Goal: Information Seeking & Learning: Check status

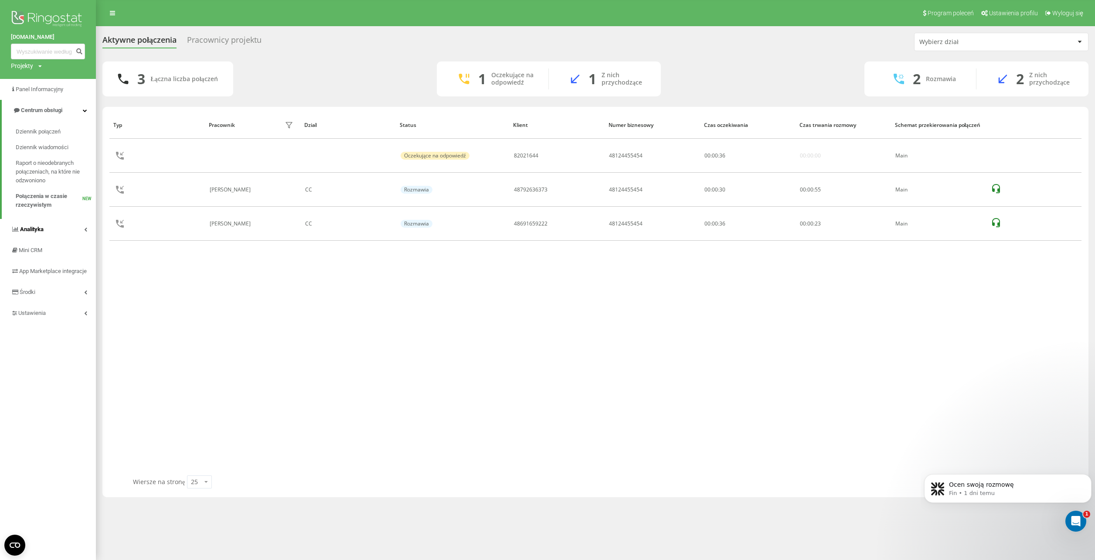
click at [33, 227] on span "Analityka" at bounding box center [32, 229] width 24 height 7
drag, startPoint x: 34, startPoint y: 261, endPoint x: 38, endPoint y: 260, distance: 4.4
click at [34, 260] on span "Raport o wydajności pracowników" at bounding box center [54, 259] width 76 height 17
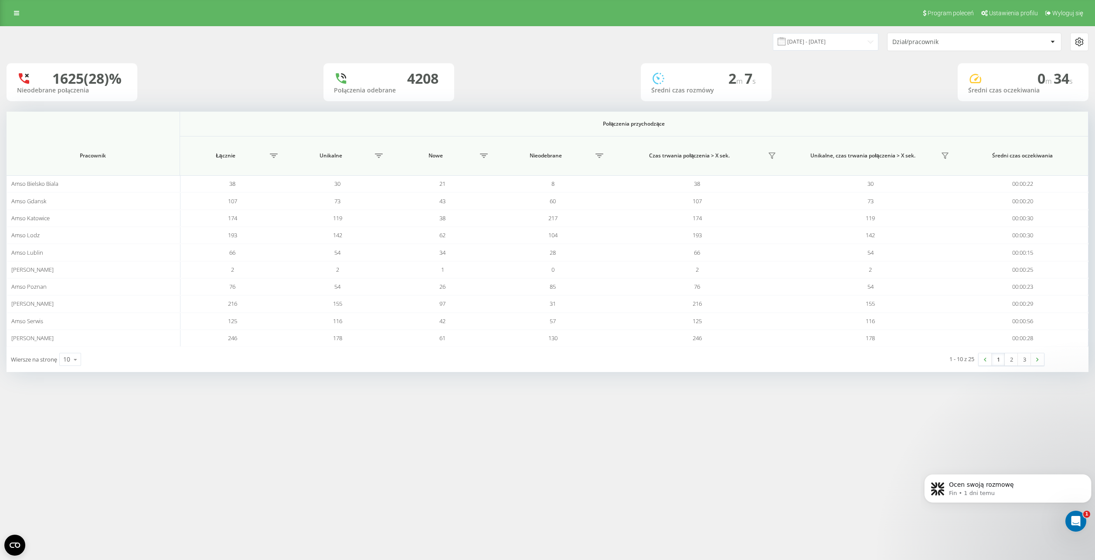
click at [941, 44] on div "Dział/pracownik" at bounding box center [944, 41] width 104 height 7
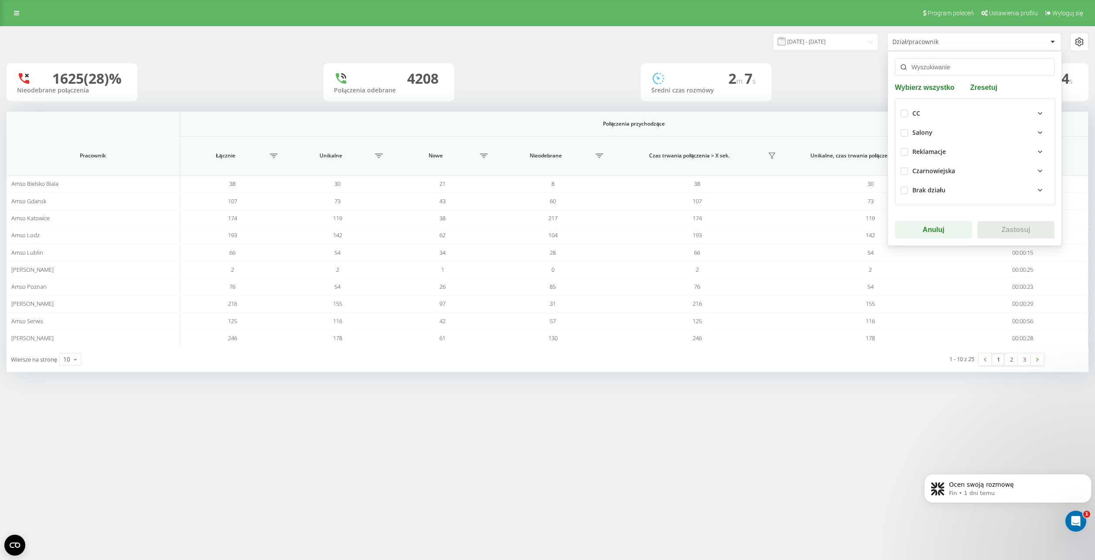
click at [914, 110] on div "CC" at bounding box center [916, 113] width 8 height 7
click at [902, 110] on label at bounding box center [904, 110] width 7 height 0
checkbox input "true"
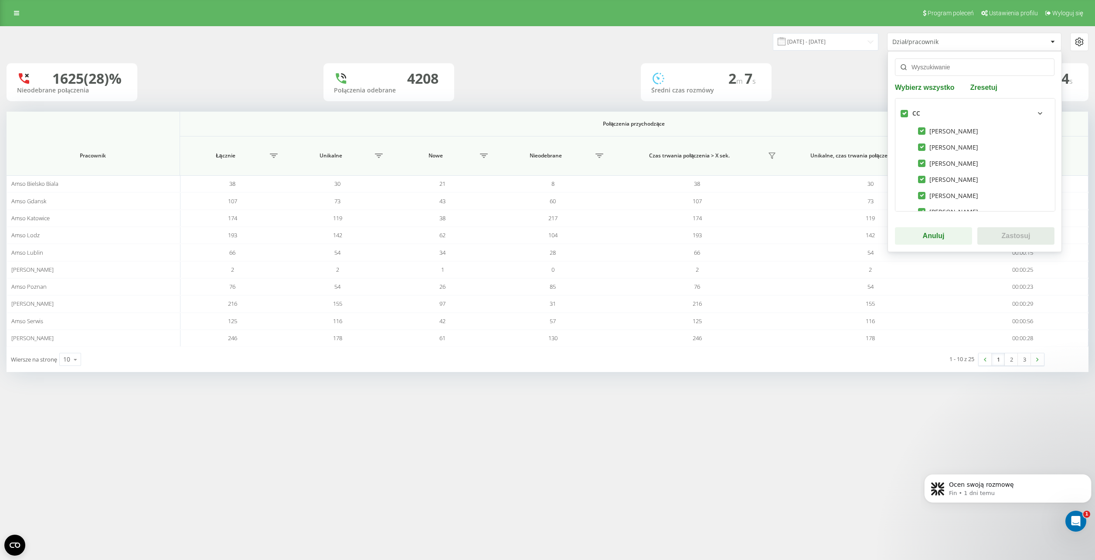
checkbox input "true"
click at [998, 238] on button "Zastosuj" at bounding box center [1015, 235] width 77 height 17
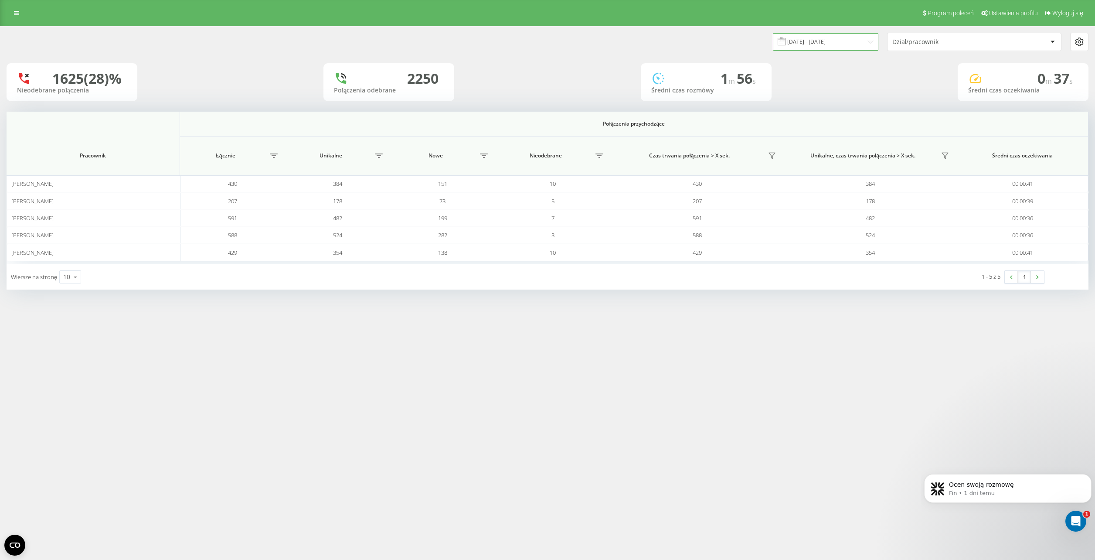
click at [843, 42] on input "[DATE] - [DATE]" at bounding box center [825, 41] width 105 height 17
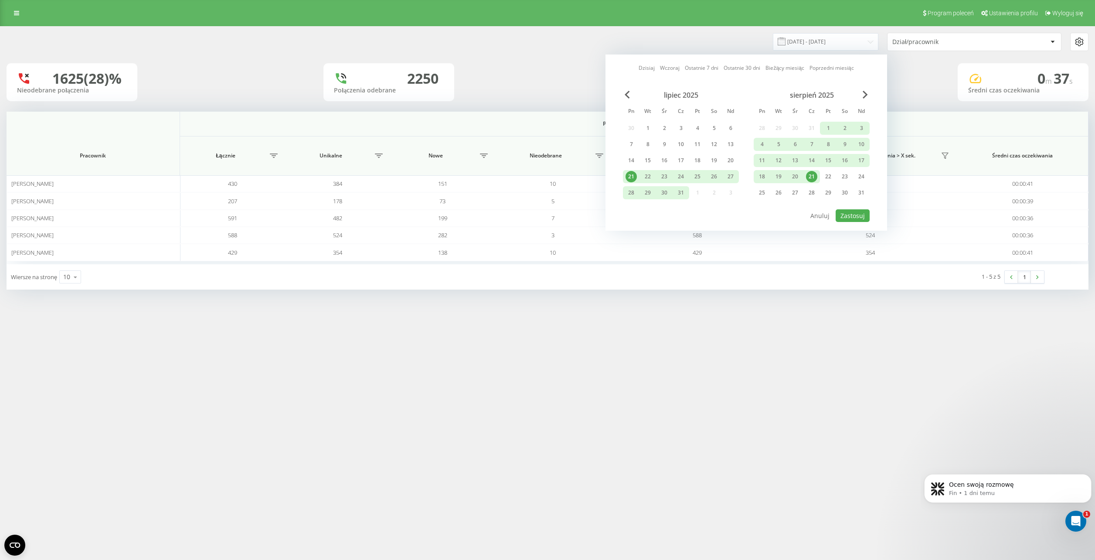
click at [647, 68] on link "Dzisiaj" at bounding box center [647, 68] width 16 height 8
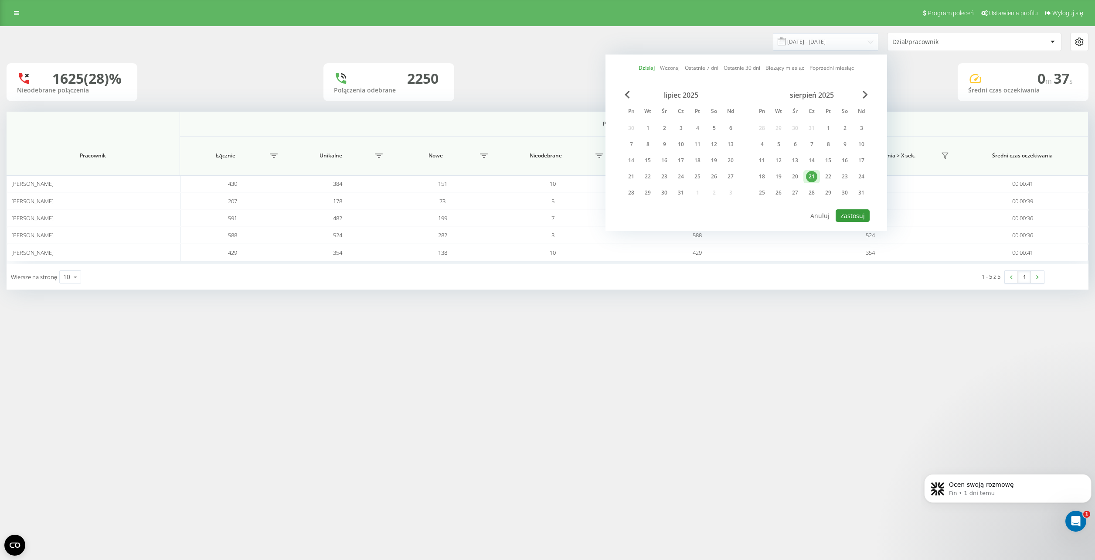
click at [857, 213] on button "Zastosuj" at bounding box center [853, 215] width 34 height 13
type input "[DATE] - [DATE]"
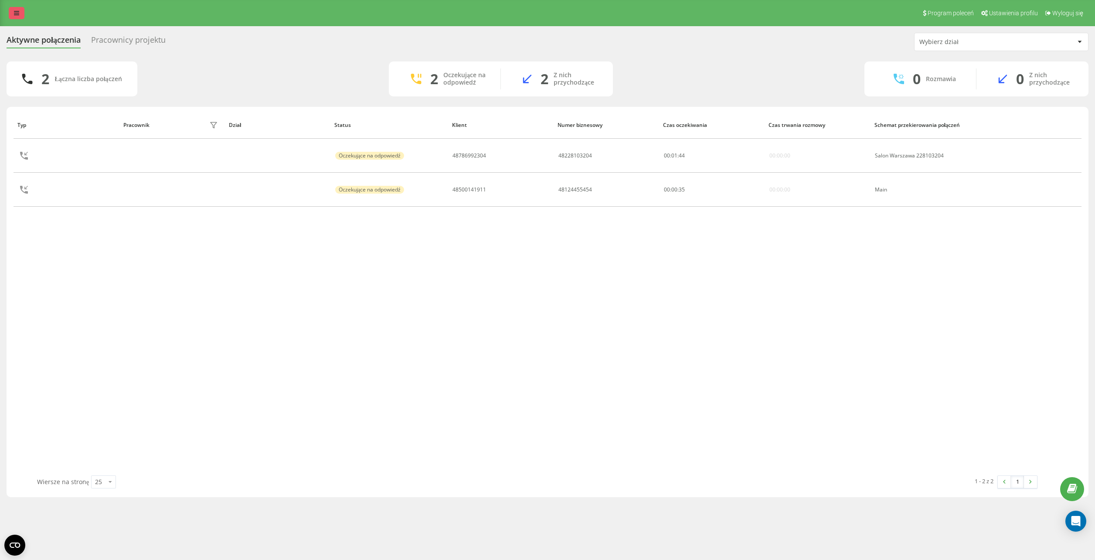
click at [13, 14] on link at bounding box center [17, 13] width 16 height 12
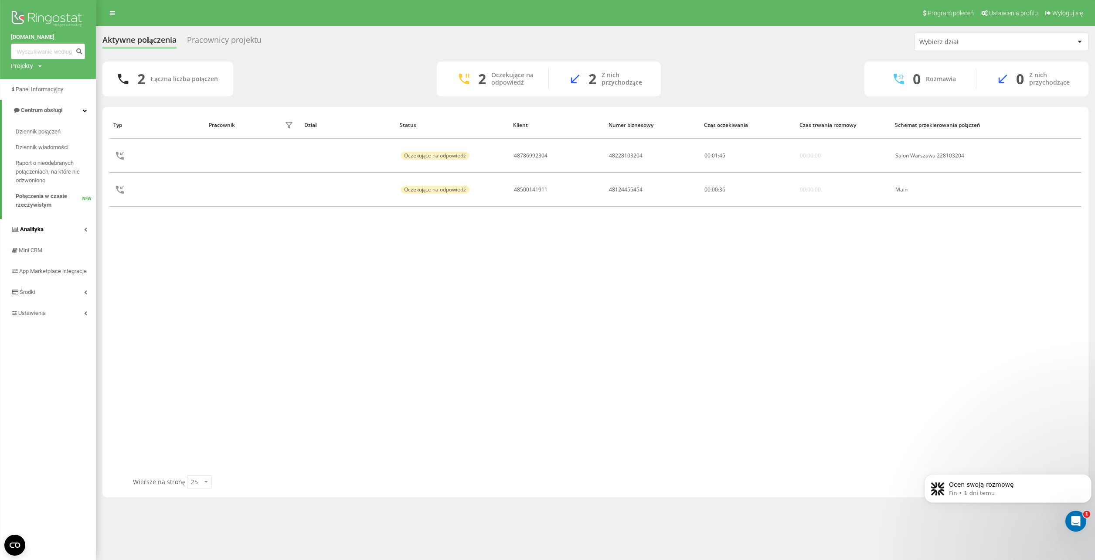
click at [32, 226] on span "Analityka" at bounding box center [27, 229] width 33 height 9
click at [27, 258] on span "Raport o wydajności pracowników" at bounding box center [54, 259] width 76 height 17
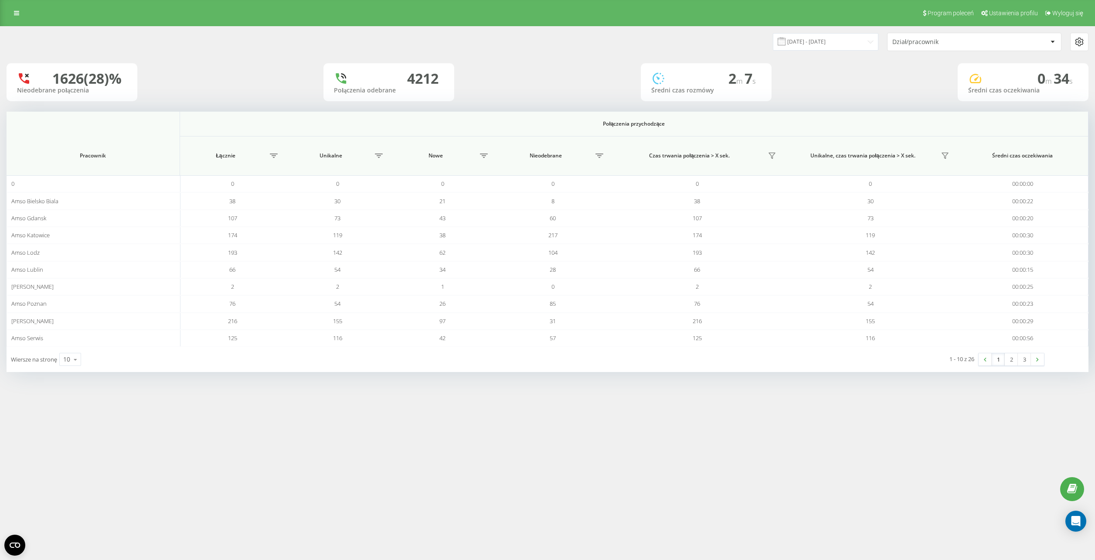
click at [901, 45] on div "Dział/pracownik" at bounding box center [944, 41] width 104 height 7
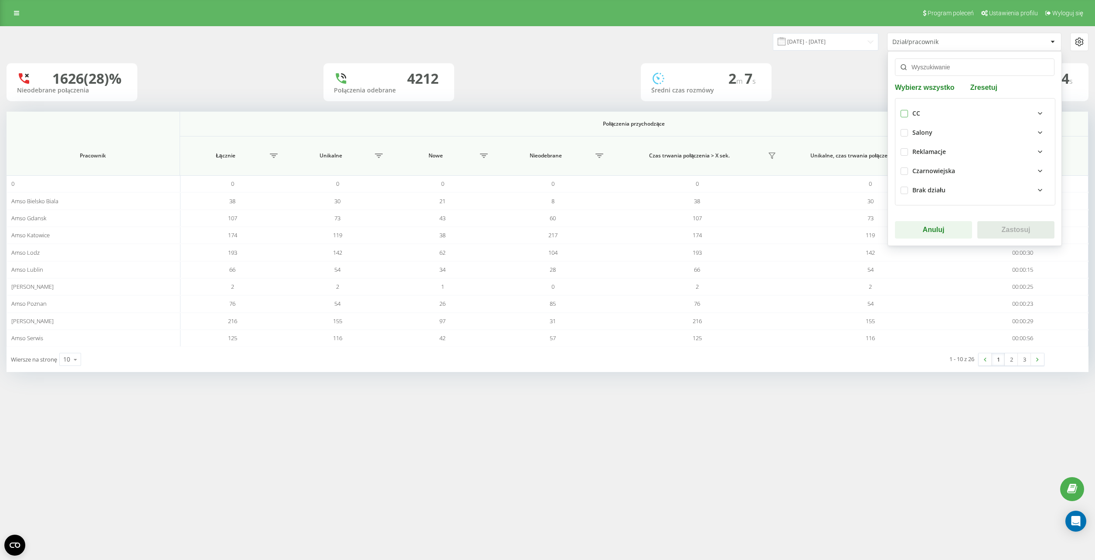
click at [905, 110] on label at bounding box center [904, 110] width 7 height 0
checkbox input "true"
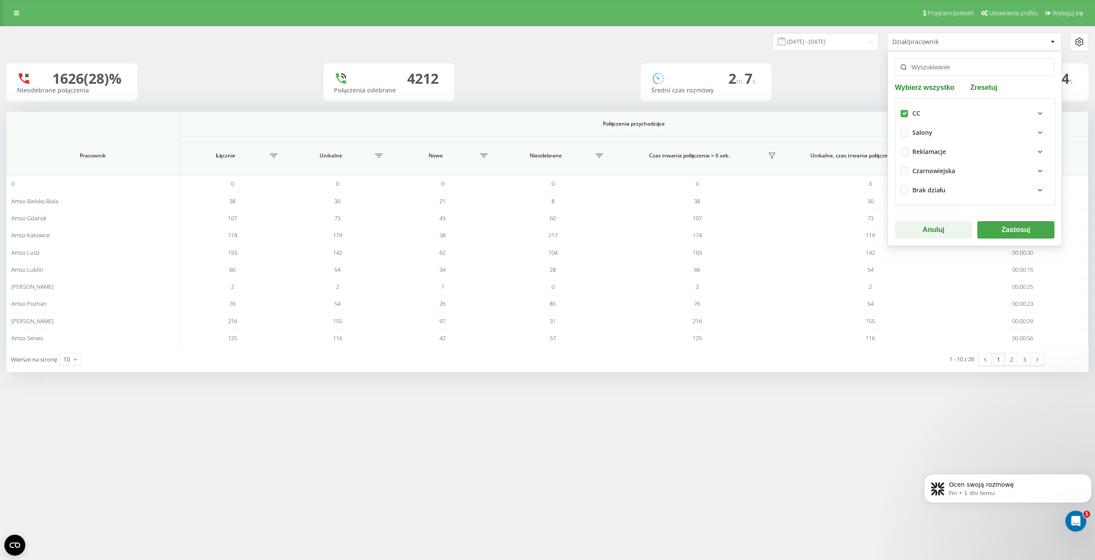
click at [1000, 230] on button "Zastosuj" at bounding box center [1015, 229] width 77 height 17
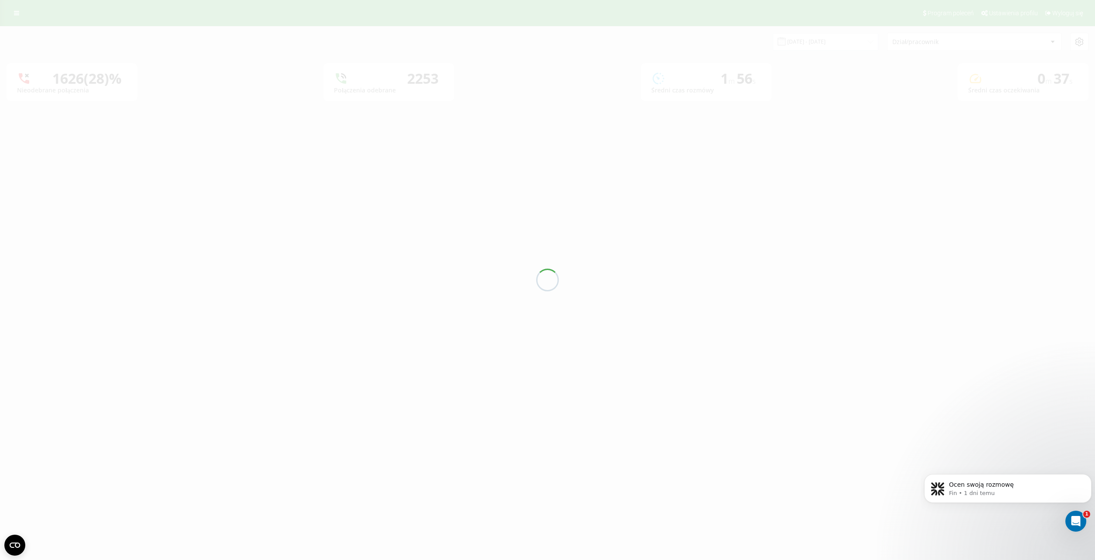
click at [813, 38] on div "21.07.2025 - 21.08.2025 Dział/pracownik 1626 (28)% Nieodebrane połączenia 2253 …" at bounding box center [548, 64] width 1082 height 75
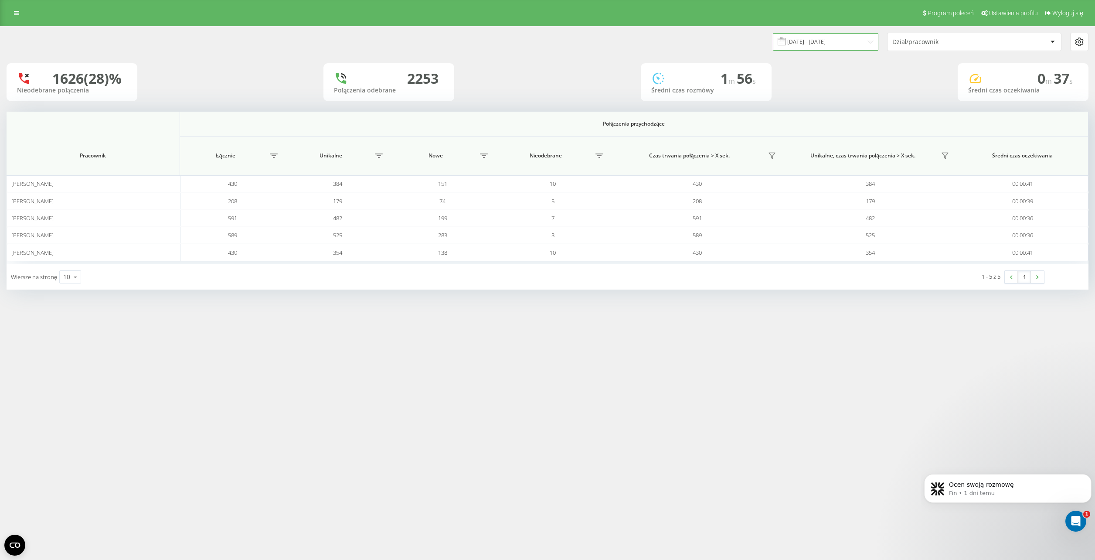
click at [813, 41] on input "[DATE] - [DATE]" at bounding box center [825, 41] width 105 height 17
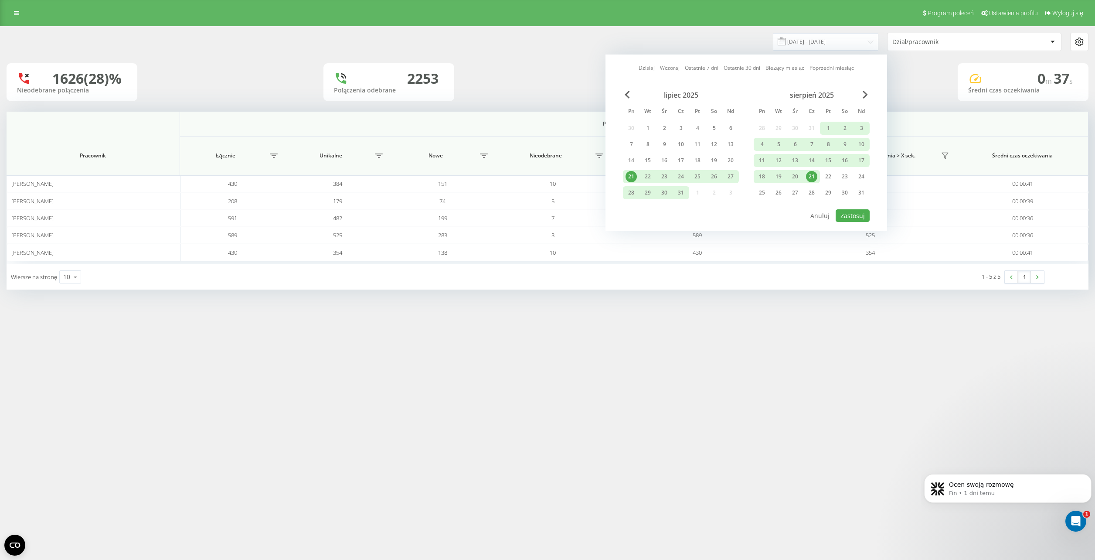
click at [641, 66] on link "Dzisiaj" at bounding box center [647, 68] width 16 height 8
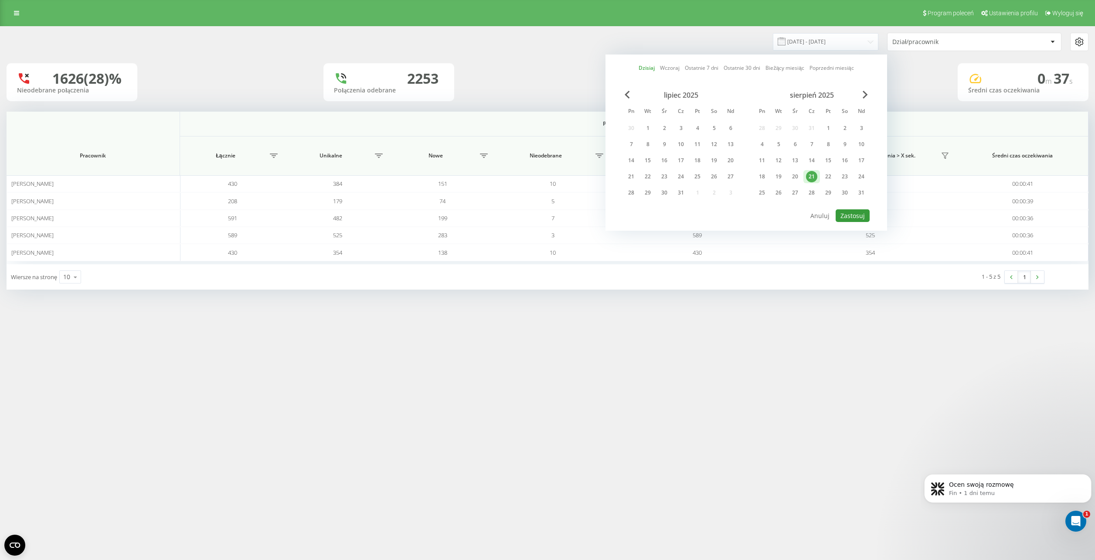
click at [859, 217] on button "Zastosuj" at bounding box center [853, 215] width 34 height 13
type input "[DATE] - [DATE]"
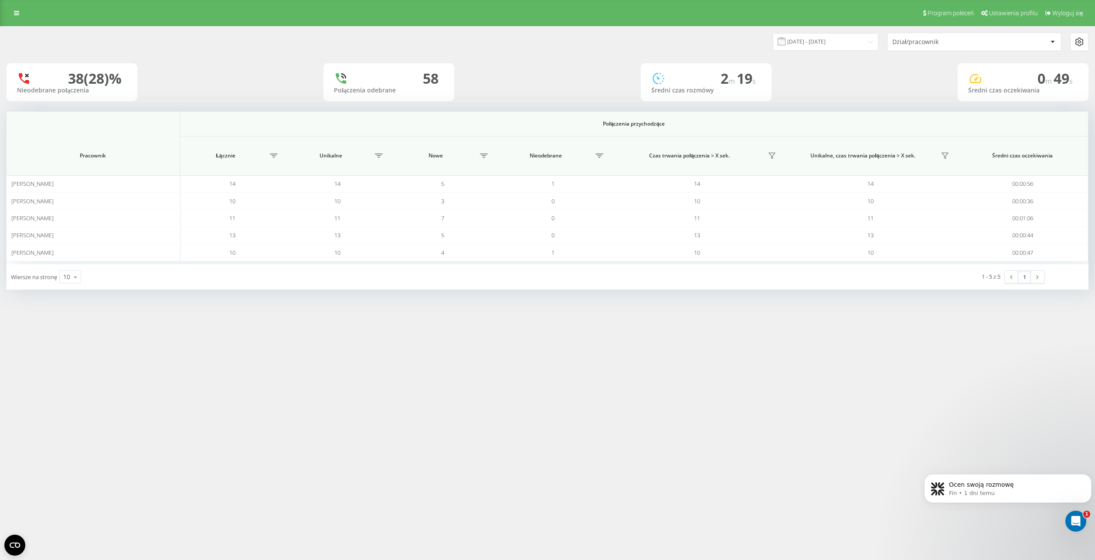
click at [299, 382] on div "Program poleceń Ustawienia profilu Wyloguj się 21.08.2025 - 21.08.2025 Dział/pr…" at bounding box center [547, 280] width 1095 height 560
click at [1087, 474] on icon "Dismiss notification" at bounding box center [1089, 476] width 5 height 5
